Goal: Task Accomplishment & Management: Manage account settings

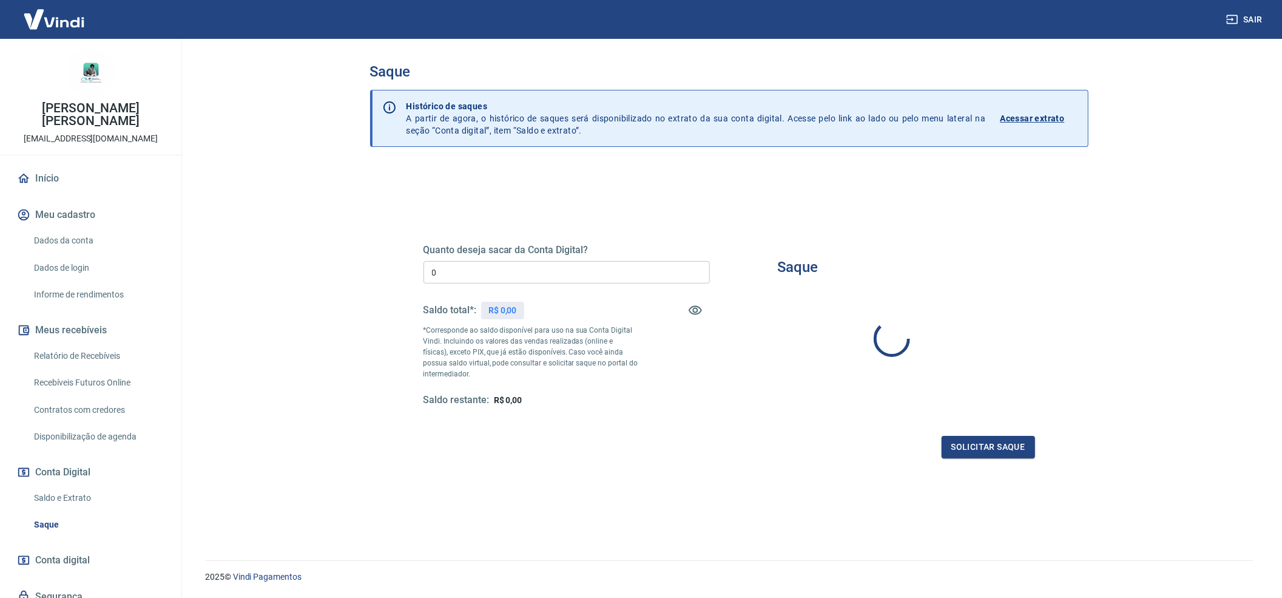
type input "R$ 0,00"
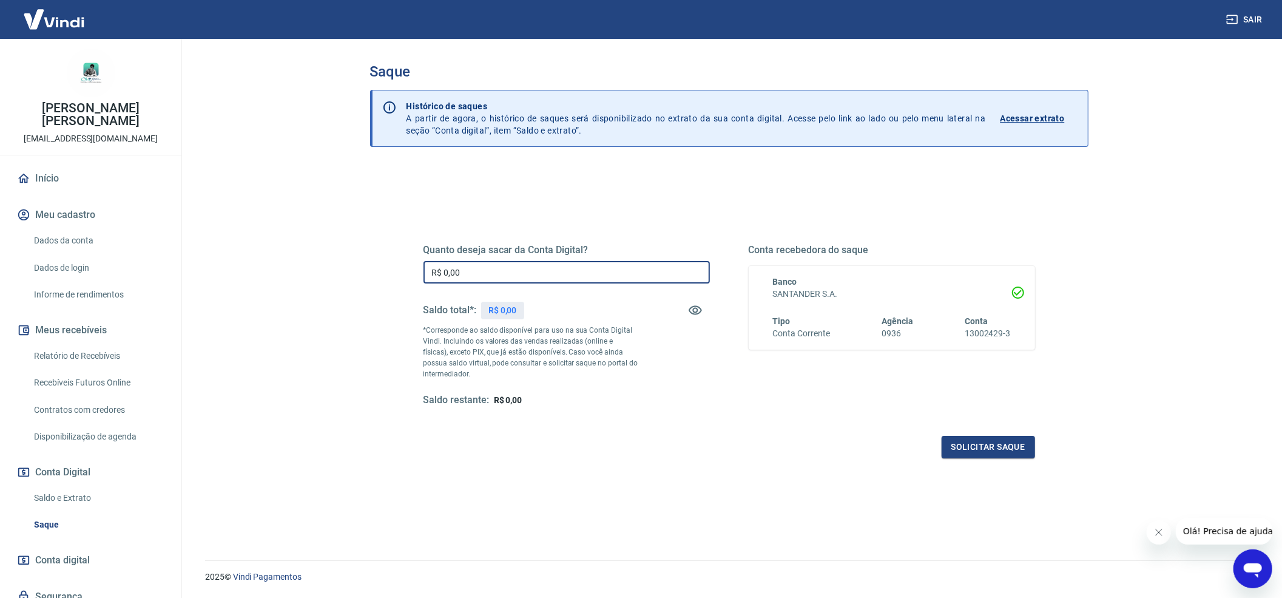
click at [566, 275] on input "R$ 0,00" at bounding box center [566, 272] width 286 height 22
click at [569, 271] on input "R$ 0,00" at bounding box center [566, 272] width 286 height 22
click at [549, 269] on input "R$ 0,00" at bounding box center [566, 272] width 286 height 22
